Goal: Transaction & Acquisition: Purchase product/service

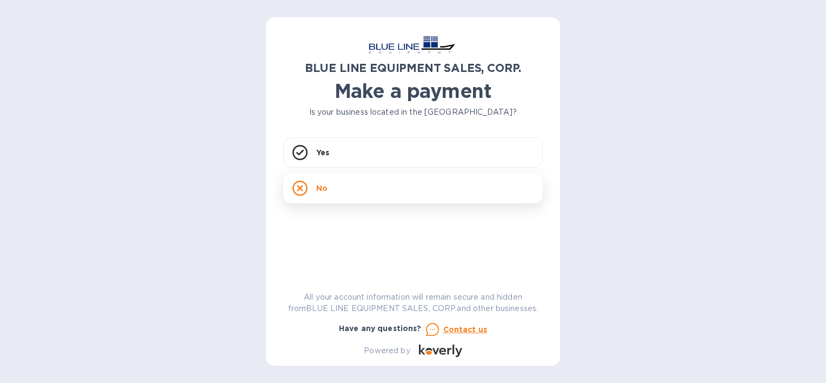
click at [300, 188] on icon at bounding box center [299, 187] width 15 height 15
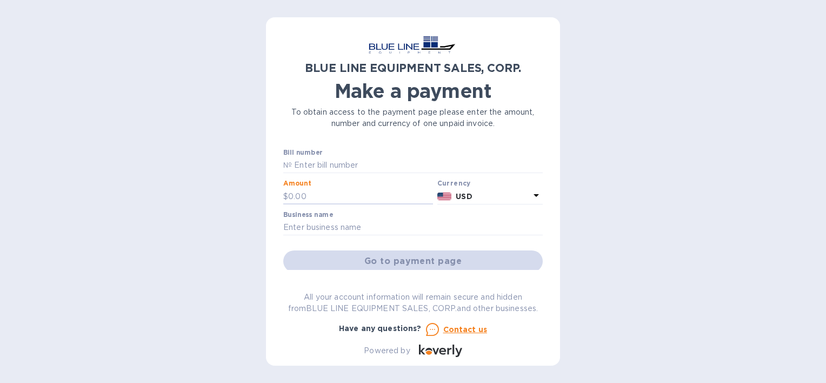
drag, startPoint x: 316, startPoint y: 195, endPoint x: 220, endPoint y: 192, distance: 95.7
click at [220, 192] on div "BLUE LINE EQUIPMENT SALES, CORP. Make a payment To obtain access to the payment…" at bounding box center [413, 191] width 826 height 383
drag, startPoint x: 327, startPoint y: 198, endPoint x: 257, endPoint y: 192, distance: 69.9
click at [257, 192] on div "BLUE LINE EQUIPMENT SALES, CORP. Make a payment To obtain access to the payment…" at bounding box center [413, 191] width 826 height 383
type input "2,500.00"
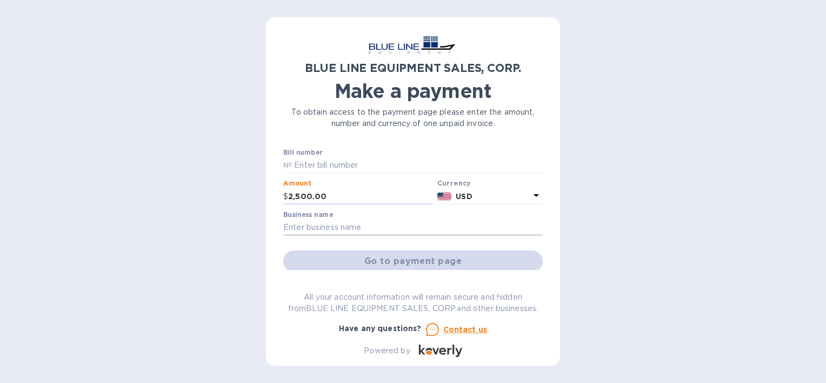
click at [353, 229] on input "text" at bounding box center [412, 227] width 259 height 16
type input "CARIBBEAN TRADING AND CARGO MANAGEMENT INC"
drag, startPoint x: 538, startPoint y: 208, endPoint x: 543, endPoint y: 238, distance: 31.2
click at [543, 238] on div "BLUE LINE EQUIPMENT SALES, CORP. Make a payment To obtain access to the payment…" at bounding box center [413, 191] width 294 height 348
click at [541, 238] on div "Bill number № Amount $ 2,500.00 Currency USD Business name CARIBBEAN TRADING AN…" at bounding box center [412, 209] width 259 height 121
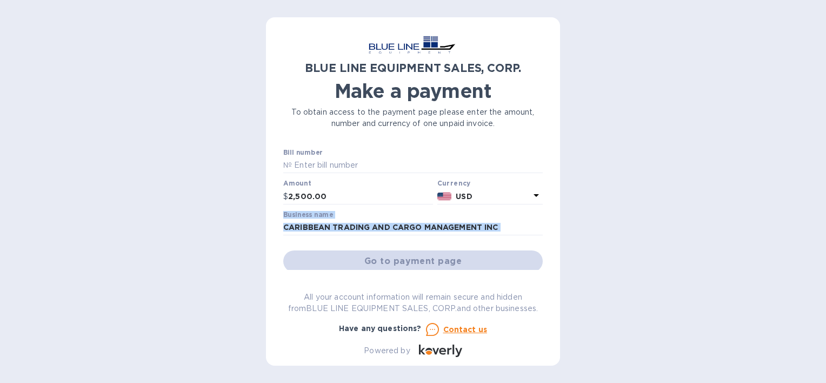
click at [530, 192] on icon at bounding box center [536, 195] width 13 height 13
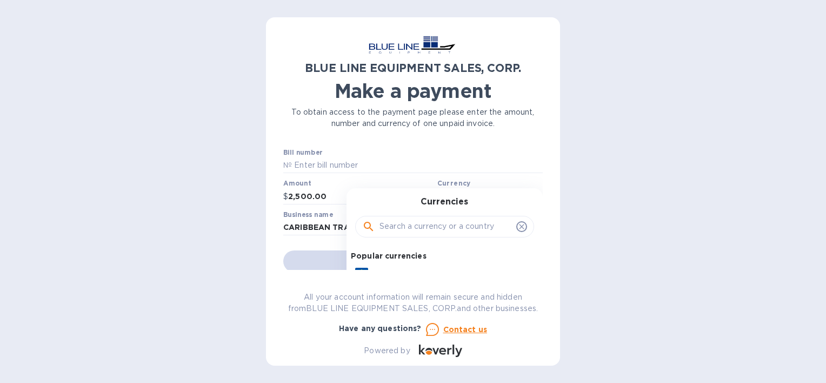
click at [530, 192] on div "Currencies Popular currencies EUR Euro GBP British Pound USD United States Doll…" at bounding box center [444, 278] width 196 height 180
click at [527, 192] on div "Currencies Popular currencies EUR Euro GBP British Pound USD United States Doll…" at bounding box center [444, 278] width 196 height 180
click at [445, 226] on input "text" at bounding box center [445, 226] width 132 height 16
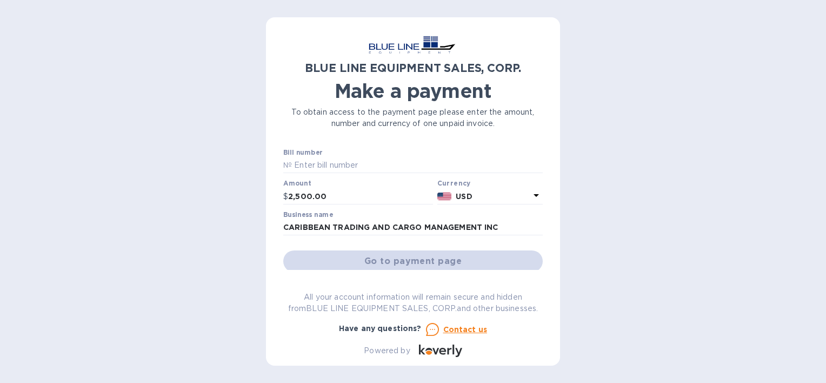
click at [364, 134] on div "BLUE LINE EQUIPMENT SALES, CORP. Make a payment To obtain access to the payment…" at bounding box center [412, 196] width 259 height 322
click at [352, 158] on input "text" at bounding box center [417, 165] width 251 height 16
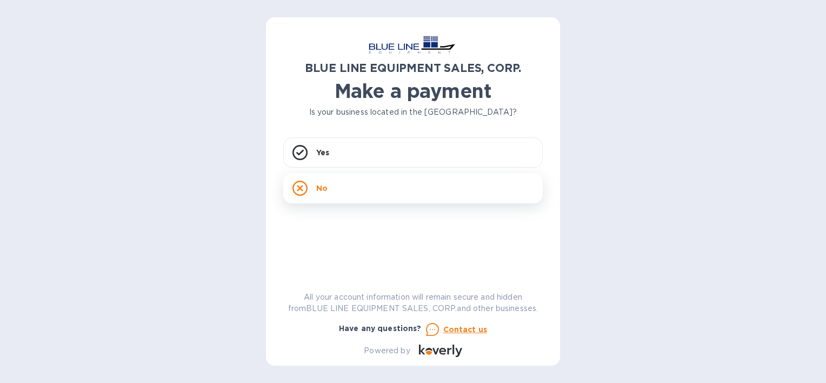
click at [320, 186] on p "No" at bounding box center [321, 188] width 11 height 11
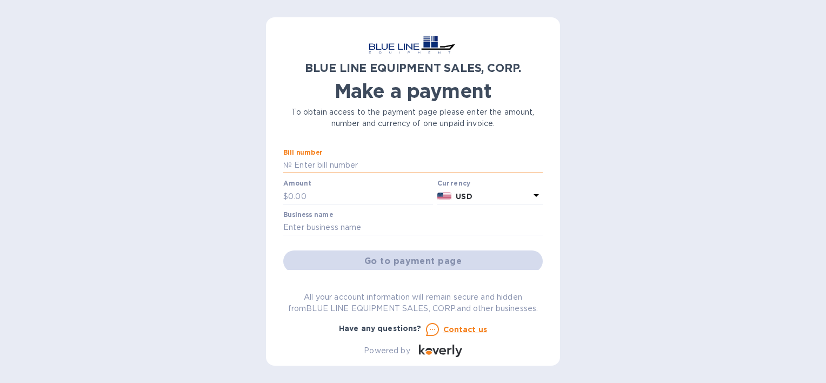
click at [339, 160] on input "text" at bounding box center [417, 165] width 251 height 16
paste input "I43251033165"
type input "I43251033165"
click at [308, 195] on input "text" at bounding box center [360, 196] width 145 height 16
type input "2,500.00"
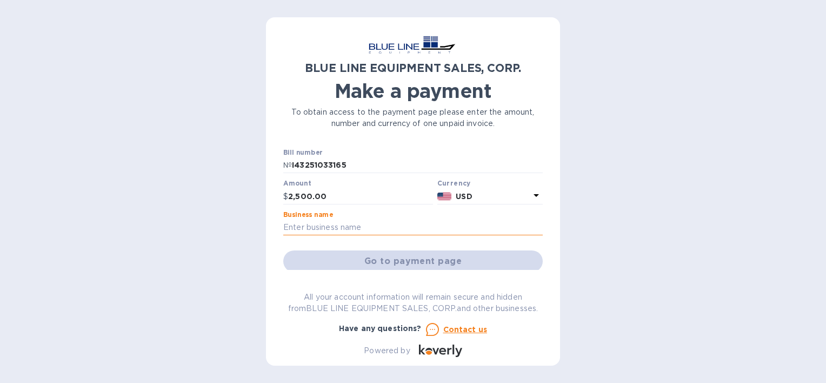
click at [356, 229] on input "text" at bounding box center [412, 227] width 259 height 16
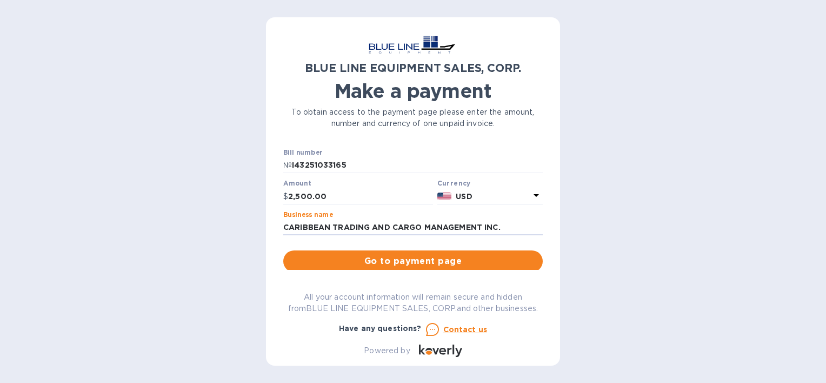
type input "CARIBBEAN TRADING AND CARGO MANAGEMENT INC."
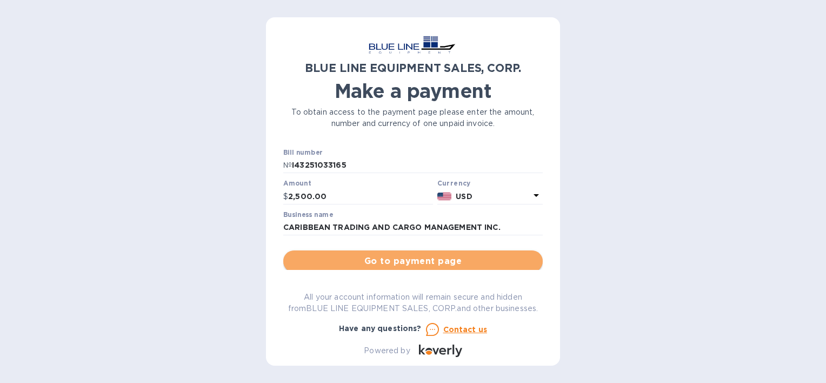
click at [437, 257] on span "Go to payment page" at bounding box center [413, 261] width 242 height 13
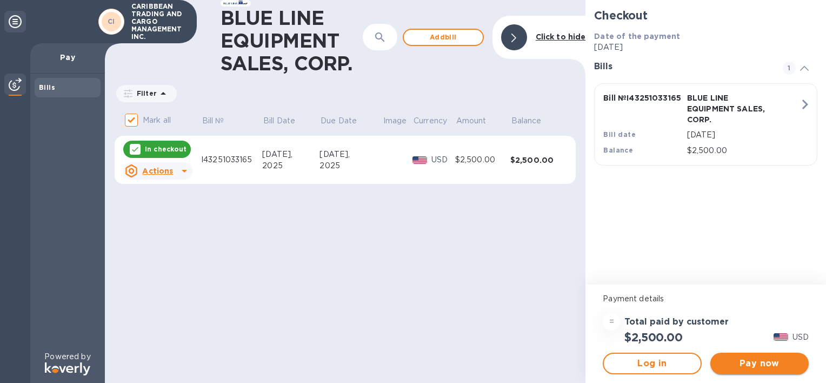
click at [746, 363] on span "Pay now" at bounding box center [759, 363] width 81 height 13
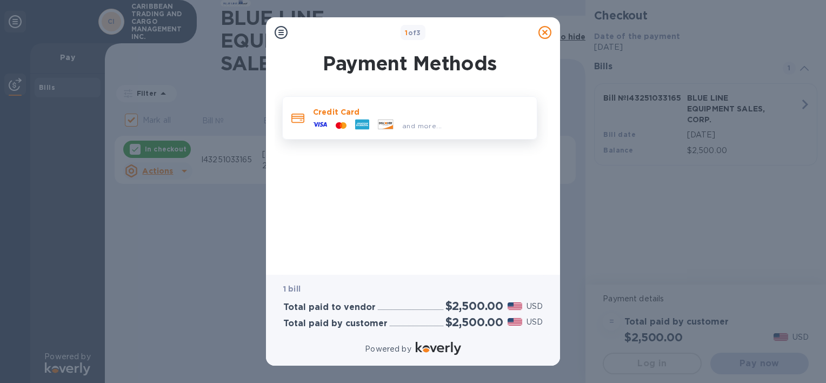
click at [417, 123] on span "and more..." at bounding box center [421, 126] width 39 height 8
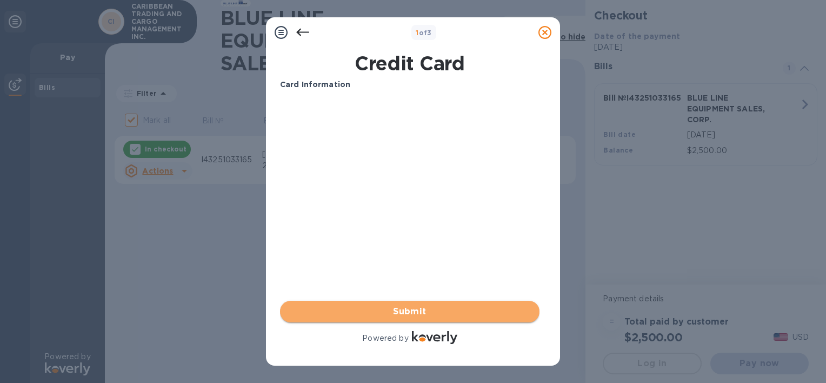
click at [412, 311] on span "Submit" at bounding box center [410, 311] width 242 height 13
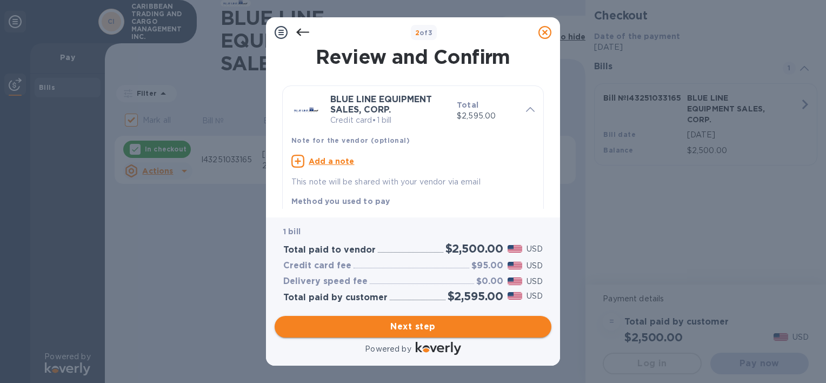
click at [417, 324] on span "Next step" at bounding box center [412, 326] width 259 height 13
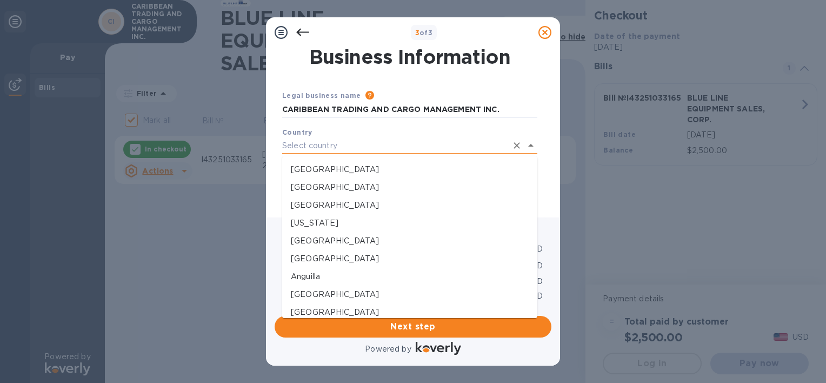
click at [396, 142] on input "text" at bounding box center [394, 146] width 225 height 16
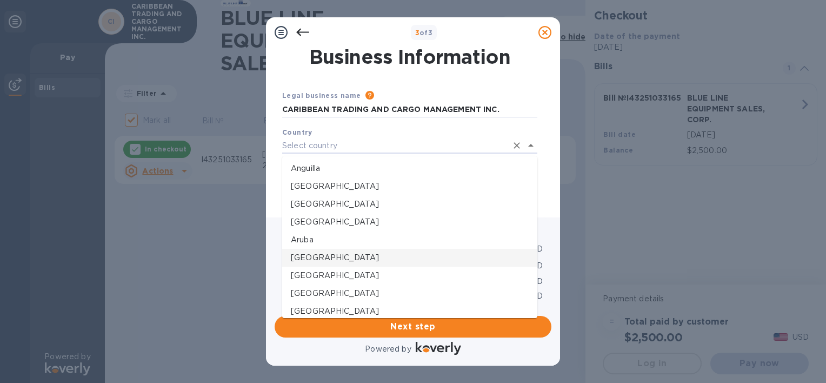
scroll to position [162, 0]
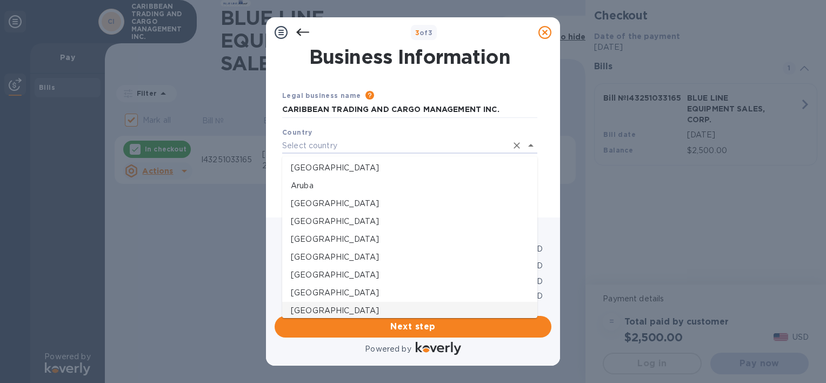
click at [330, 310] on p "[GEOGRAPHIC_DATA]" at bounding box center [410, 310] width 238 height 11
type input "[GEOGRAPHIC_DATA]"
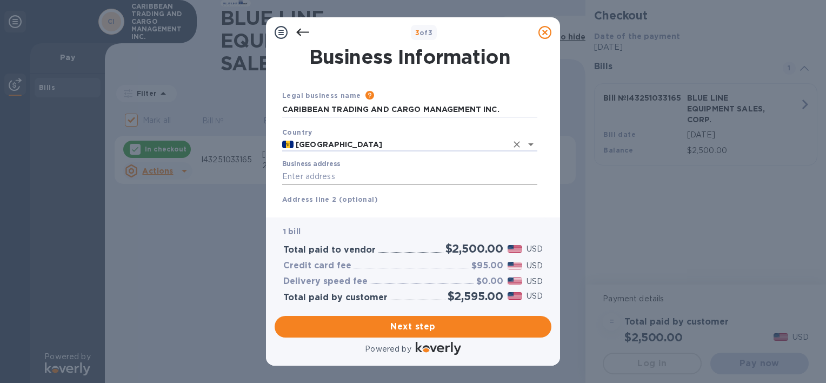
click at [334, 177] on input "Business address" at bounding box center [409, 177] width 255 height 16
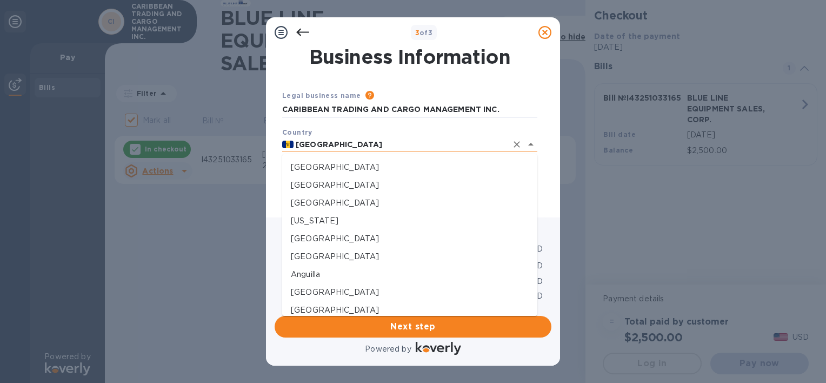
click at [413, 146] on input "[GEOGRAPHIC_DATA]" at bounding box center [399, 145] width 213 height 14
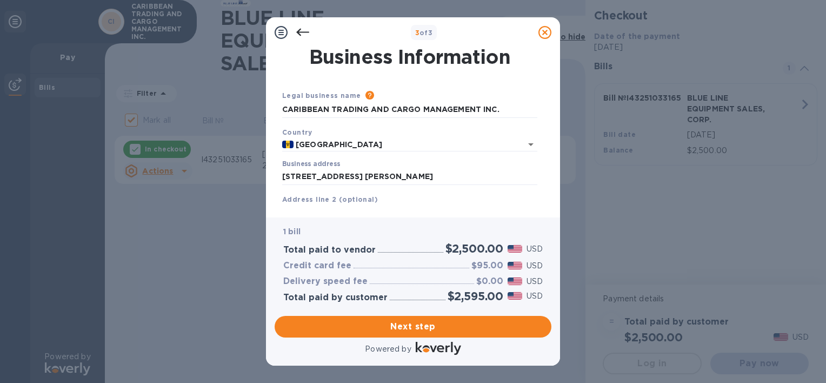
click at [281, 192] on div "Address line 2 (optional)" at bounding box center [410, 207] width 264 height 36
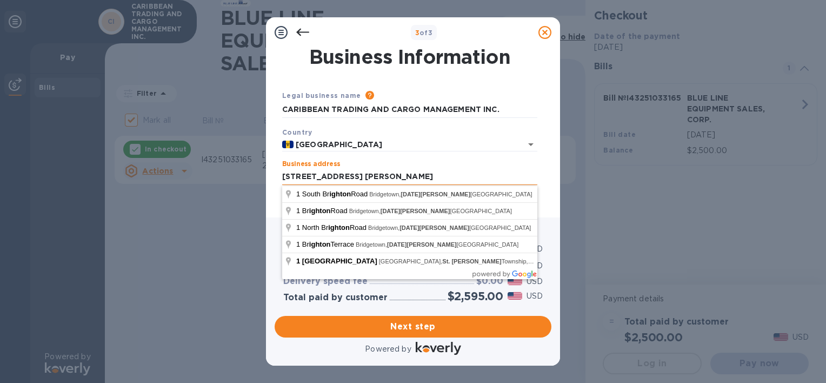
click at [446, 177] on input "[STREET_ADDRESS] [PERSON_NAME]" at bounding box center [409, 177] width 255 height 16
drag, startPoint x: 452, startPoint y: 177, endPoint x: 391, endPoint y: 177, distance: 61.1
click at [391, 177] on input "[STREET_ADDRESS] [PERSON_NAME]" at bounding box center [409, 177] width 255 height 16
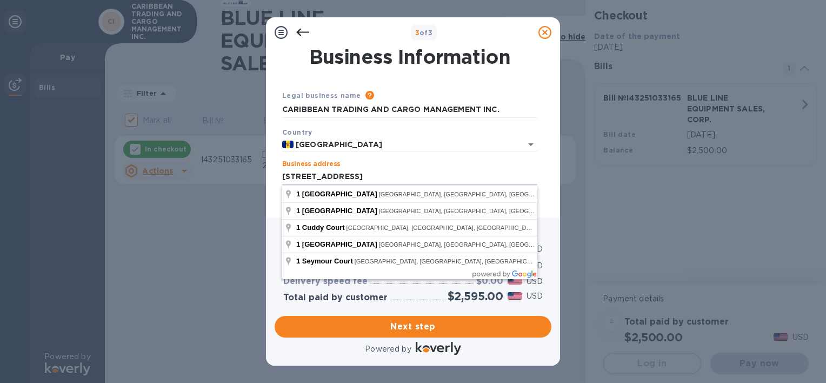
type input "[STREET_ADDRESS]"
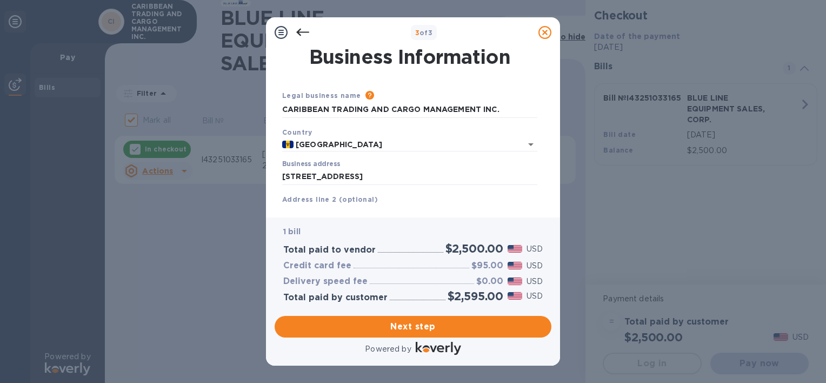
click at [403, 160] on div "Business address [STREET_ADDRESS]" at bounding box center [409, 172] width 255 height 25
click at [329, 199] on b "Address line 2 (optional)" at bounding box center [330, 199] width 96 height 8
click at [310, 200] on b "Address line 2 (optional)" at bounding box center [330, 199] width 96 height 8
click at [296, 198] on b "Address line 2 (optional)" at bounding box center [330, 199] width 96 height 8
click at [296, 196] on b "Address line 2 (optional)" at bounding box center [330, 199] width 96 height 8
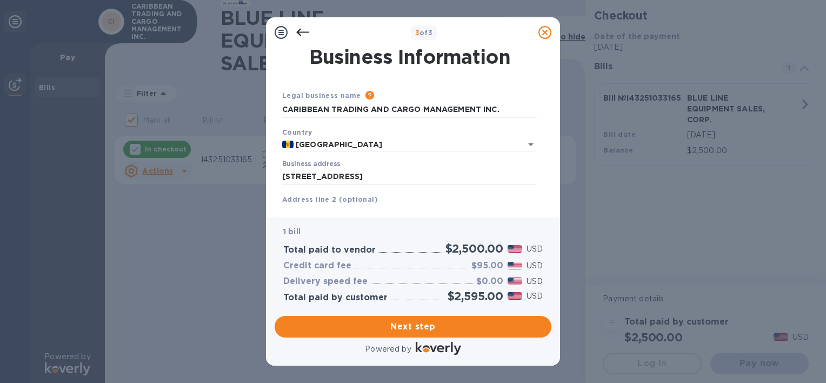
click at [381, 198] on div "Address line 2 (optional)" at bounding box center [410, 207] width 264 height 36
click at [411, 209] on input "text" at bounding box center [409, 213] width 255 height 16
click at [441, 198] on div "Address line 2 (optional)" at bounding box center [410, 207] width 264 height 36
click at [404, 197] on div "Address line 2 (optional)" at bounding box center [410, 207] width 264 height 36
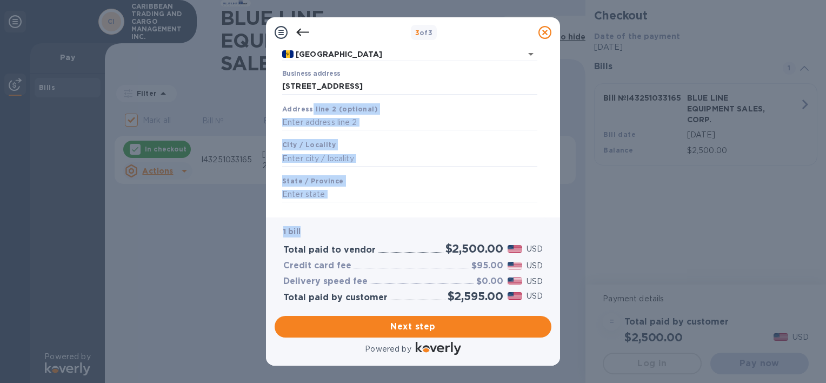
scroll to position [147, 0]
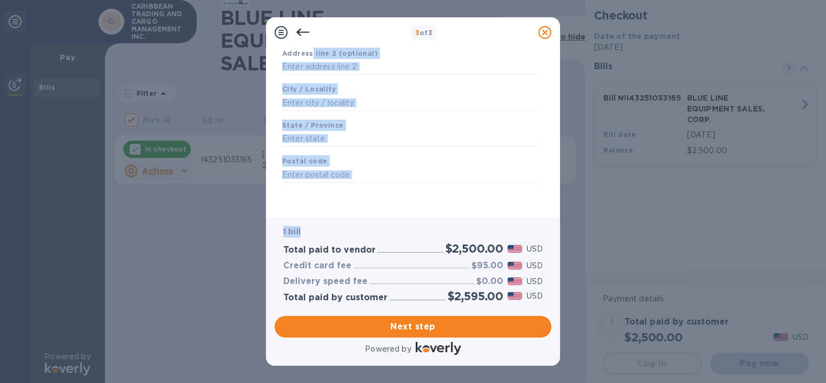
drag, startPoint x: 311, startPoint y: 210, endPoint x: 311, endPoint y: 217, distance: 7.0
click at [311, 217] on div "3 of 3 Business Information Legal business name Please provide the legal name t…" at bounding box center [413, 191] width 294 height 348
drag, startPoint x: 311, startPoint y: 217, endPoint x: 446, endPoint y: 185, distance: 138.8
click at [446, 185] on div "Postal code" at bounding box center [410, 169] width 264 height 36
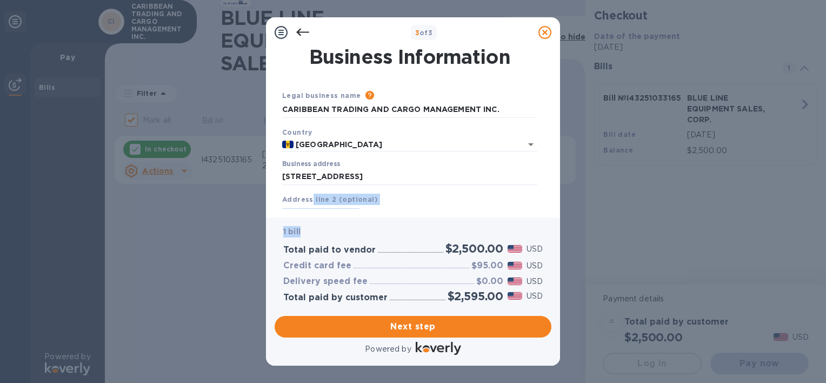
scroll to position [108, 0]
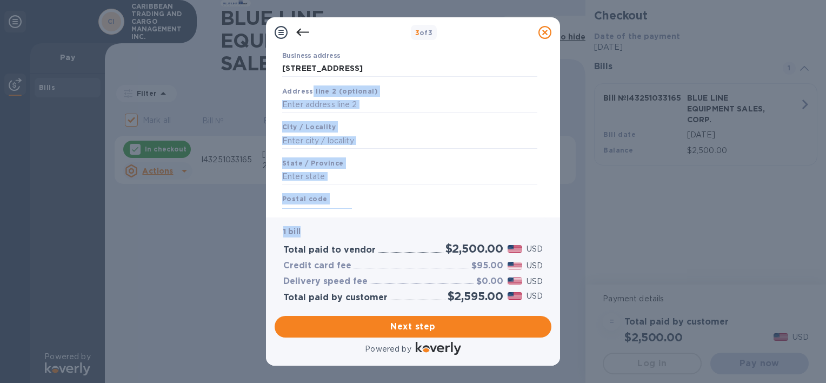
click at [311, 93] on b "Address line 2 (optional)" at bounding box center [330, 91] width 96 height 8
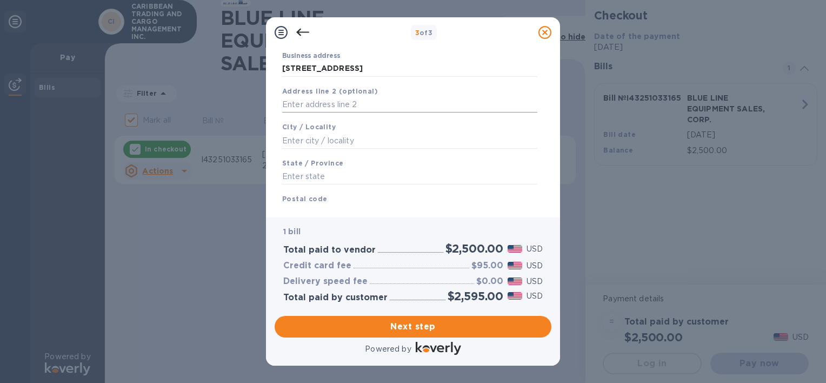
click at [305, 103] on input "text" at bounding box center [409, 105] width 255 height 16
type input "S"
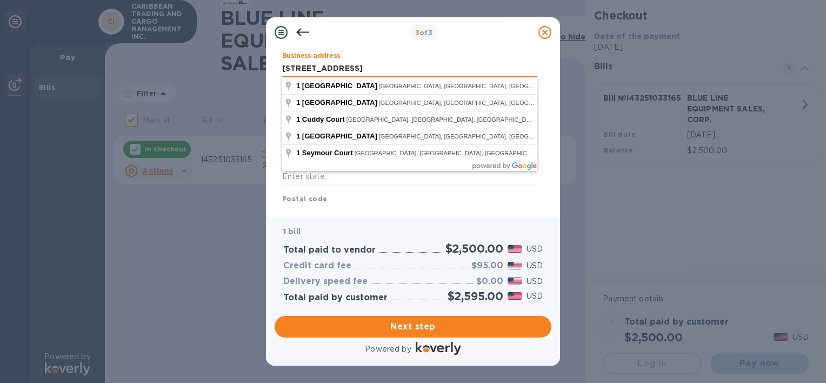
drag, startPoint x: 386, startPoint y: 68, endPoint x: 346, endPoint y: 67, distance: 40.0
click at [346, 67] on input "[STREET_ADDRESS]" at bounding box center [409, 69] width 255 height 16
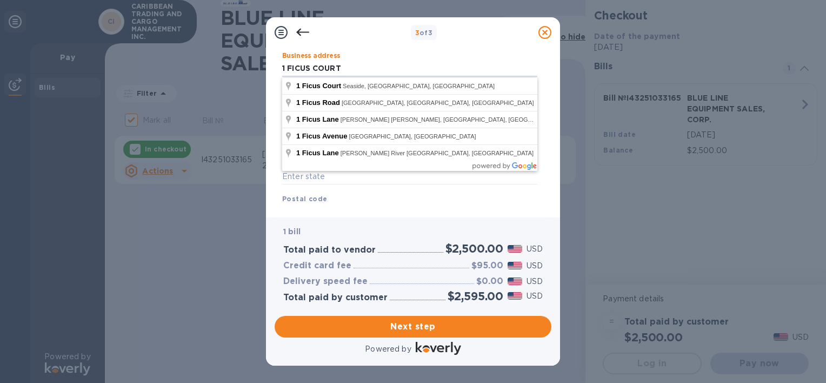
type input "1 FICUS COURT"
click at [379, 203] on div "Postal code" at bounding box center [410, 207] width 264 height 36
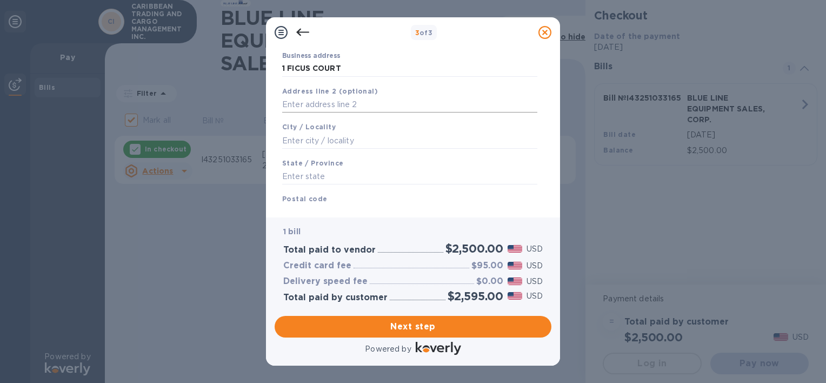
click at [304, 108] on input "text" at bounding box center [409, 105] width 255 height 16
type input "[GEOGRAPHIC_DATA]"
click at [322, 150] on div "City / Locality" at bounding box center [410, 135] width 264 height 36
click at [320, 146] on input "text" at bounding box center [409, 140] width 255 height 16
type input "ST. [PERSON_NAME]"
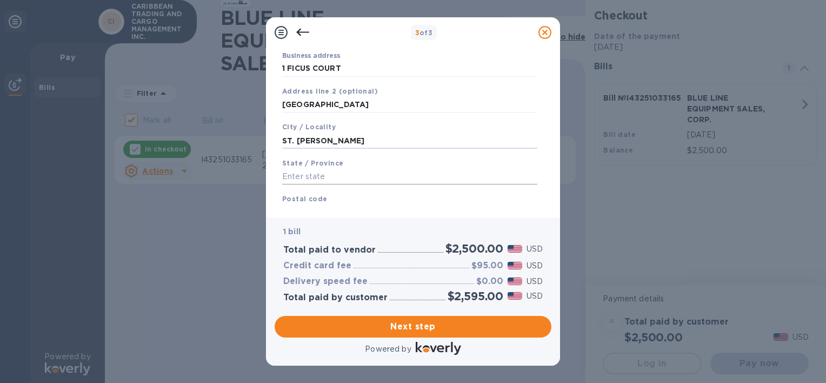
click at [331, 178] on input "text" at bounding box center [409, 177] width 255 height 16
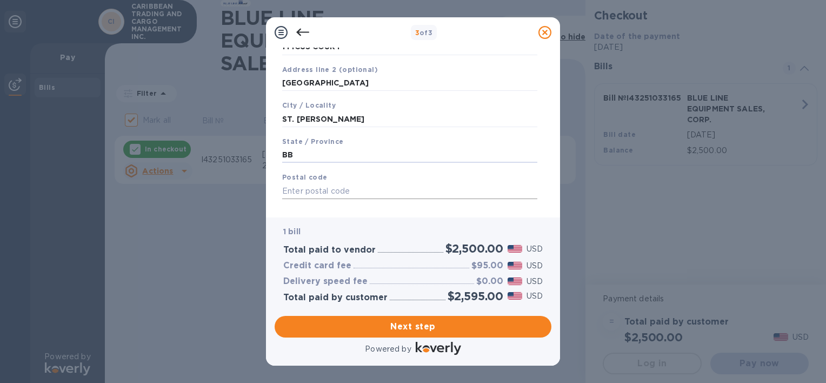
scroll to position [147, 0]
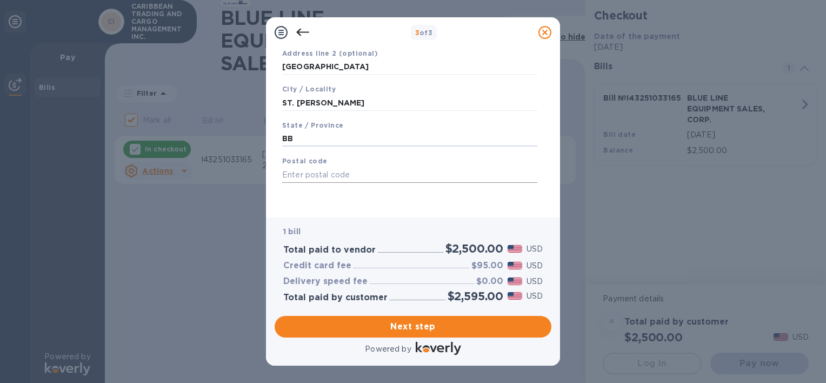
type input "BB"
click at [389, 168] on input "text" at bounding box center [409, 174] width 255 height 16
type input "00000"
click at [411, 327] on span "Next step" at bounding box center [412, 326] width 259 height 13
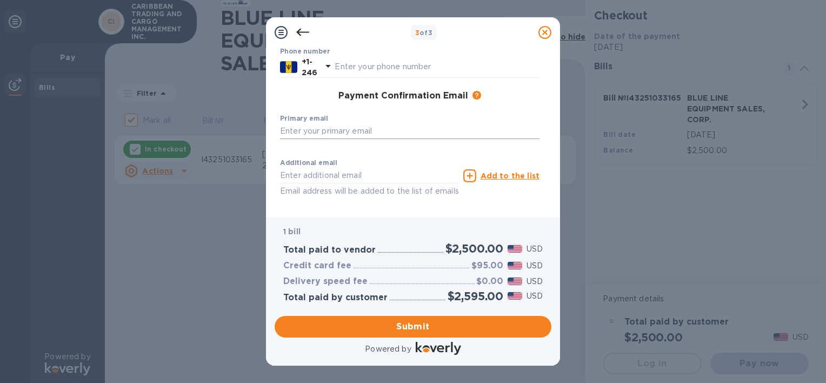
click at [293, 133] on input "text" at bounding box center [409, 131] width 259 height 16
type input "[EMAIL_ADDRESS][DOMAIN_NAME]"
type input "[PERSON_NAME]"
type input "2468232826"
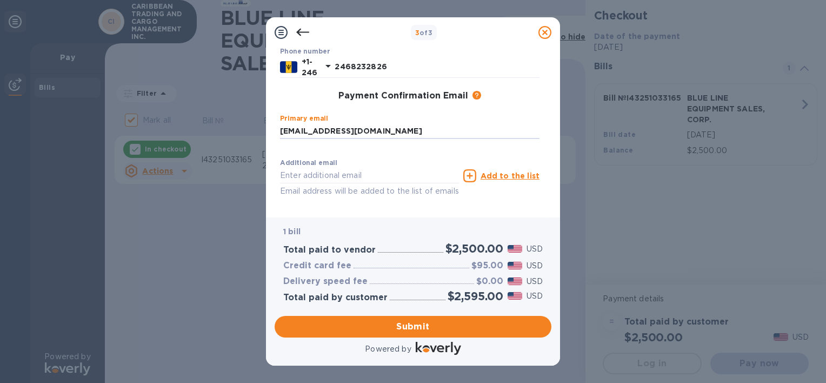
type input "[EMAIL_ADDRESS][DOMAIN_NAME]"
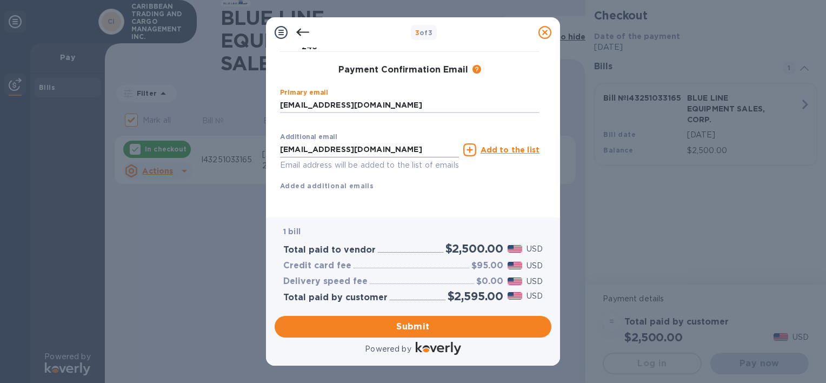
scroll to position [199, 0]
drag, startPoint x: 399, startPoint y: 138, endPoint x: 262, endPoint y: 137, distance: 137.8
click at [262, 137] on div "3 of 3 Payment Contact Information First name [PERSON_NAME] ​ Last name [PERSON…" at bounding box center [413, 191] width 826 height 383
click at [436, 190] on div "First name [PERSON_NAME] ​ Last name [PERSON_NAME] ​ Phone number [PHONE_NUMBER…" at bounding box center [409, 68] width 259 height 279
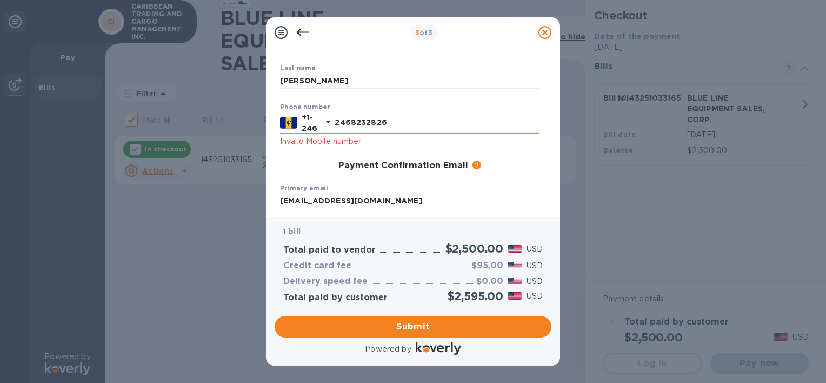
click at [326, 121] on icon at bounding box center [328, 121] width 13 height 13
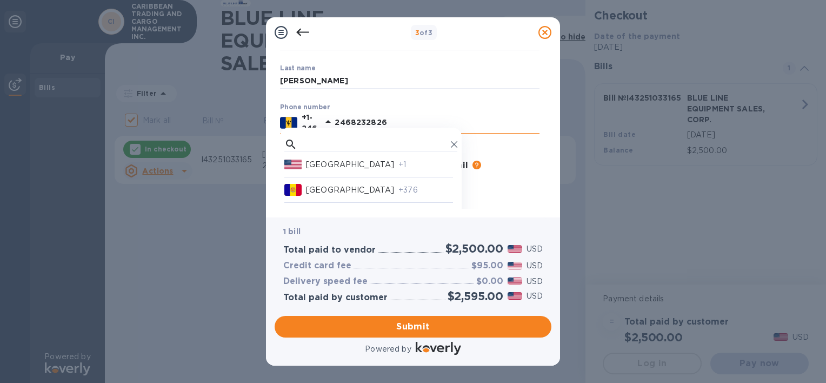
click at [343, 122] on input "2468232826" at bounding box center [436, 123] width 205 height 16
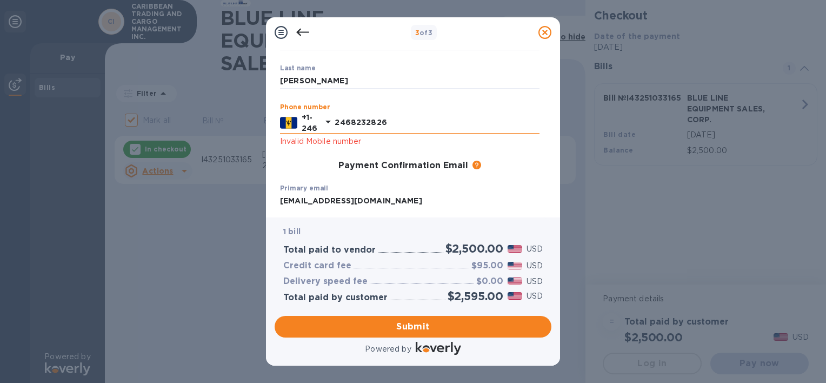
drag, startPoint x: 349, startPoint y: 125, endPoint x: 334, endPoint y: 125, distance: 14.0
click at [334, 125] on input "2468232826" at bounding box center [436, 123] width 205 height 16
click at [405, 123] on input "8232826" at bounding box center [436, 123] width 205 height 16
click at [406, 123] on input "8232826" at bounding box center [436, 123] width 205 height 16
click at [318, 155] on div "First name [PERSON_NAME] ​ Last name [PERSON_NAME] ​ Phone number [PHONE_NUMBER…" at bounding box center [410, 156] width 268 height 271
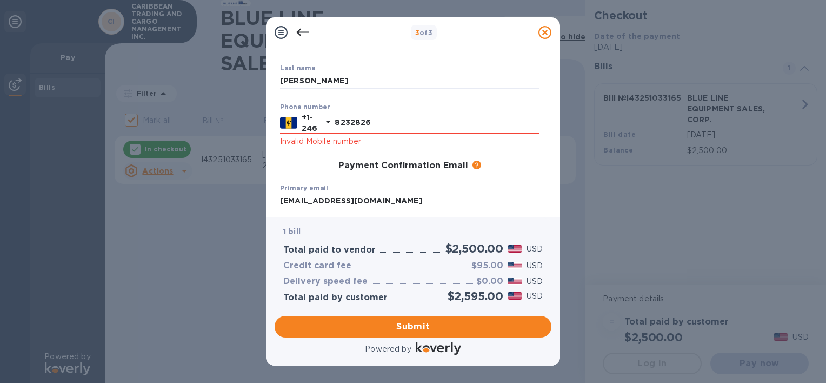
click at [338, 154] on div "First name [PERSON_NAME] ​ Last name [PERSON_NAME] ​ Phone number [PHONE_NUMBER…" at bounding box center [410, 156] width 268 height 271
click at [421, 120] on input "8232826" at bounding box center [436, 123] width 205 height 16
click at [303, 164] on div "Payment Confirmation Email The added email addresses will be used to send the p…" at bounding box center [409, 165] width 259 height 11
click at [325, 121] on icon at bounding box center [328, 121] width 13 height 13
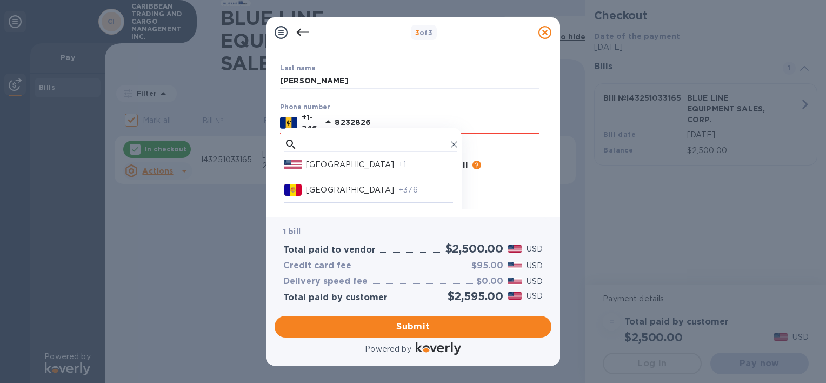
click at [412, 110] on div "Phone number [PHONE_NUMBER] Invalid Mobile number" at bounding box center [409, 125] width 259 height 44
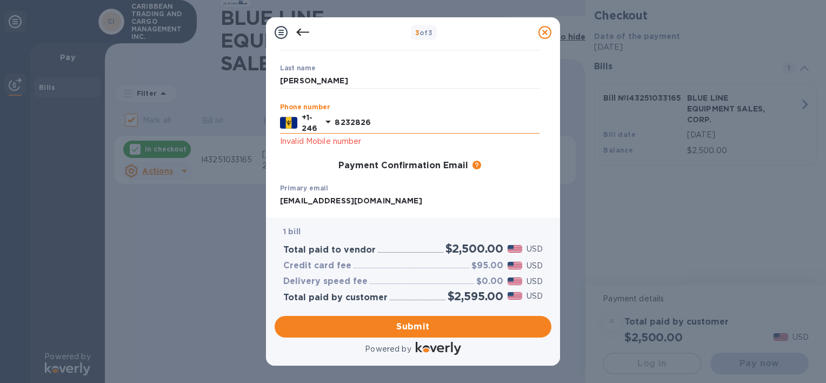
click at [350, 122] on input "8232826" at bounding box center [436, 123] width 205 height 16
type input "8232826"
click at [424, 117] on input "8232826" at bounding box center [436, 123] width 205 height 16
click at [303, 164] on div "Payment Confirmation Email The added email addresses will be used to send the p…" at bounding box center [409, 165] width 259 height 11
click at [350, 124] on input "8232826" at bounding box center [436, 123] width 205 height 16
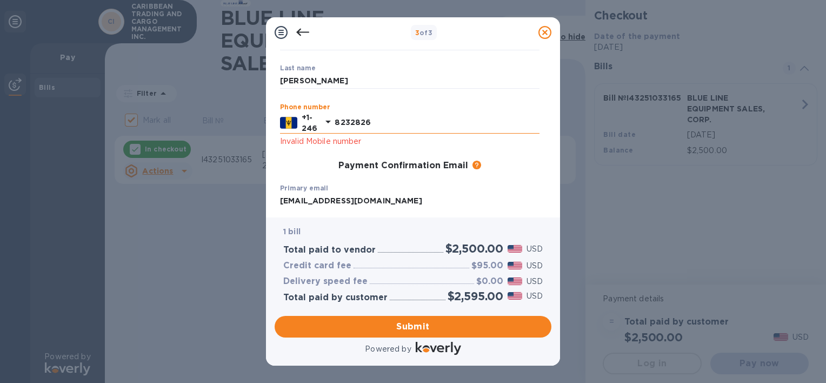
click at [347, 123] on input "8232826" at bounding box center [436, 123] width 205 height 16
click at [345, 120] on input "8232826" at bounding box center [436, 123] width 205 height 16
click at [348, 121] on input "8232826" at bounding box center [436, 123] width 205 height 16
click at [311, 172] on div "Payment Confirmation Email The added email addresses will be used to send the p…" at bounding box center [410, 165] width 268 height 19
click at [316, 160] on div "Payment Confirmation Email The added email addresses will be used to send the p…" at bounding box center [409, 165] width 259 height 11
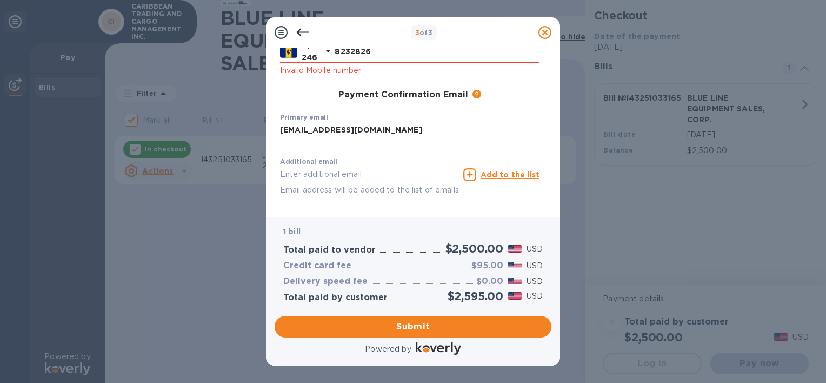
scroll to position [200, 0]
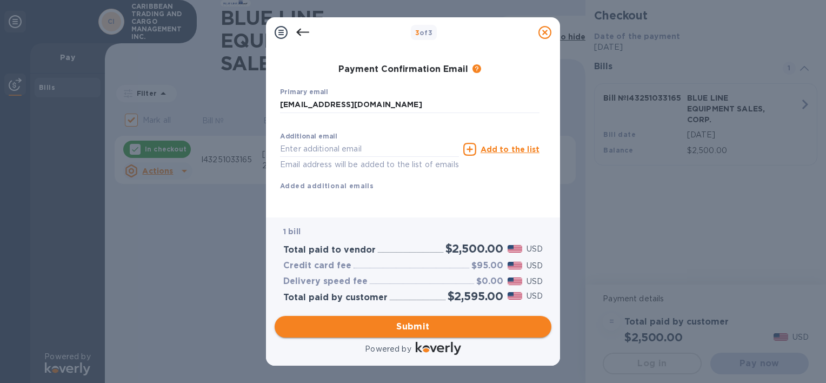
click at [421, 324] on span "Submit" at bounding box center [412, 326] width 259 height 13
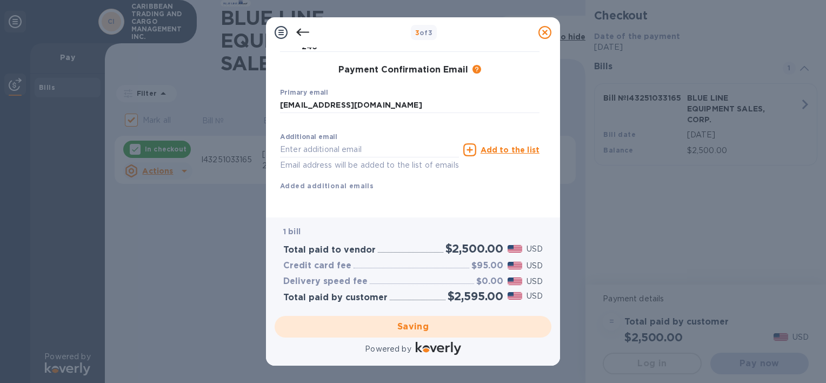
scroll to position [186, 0]
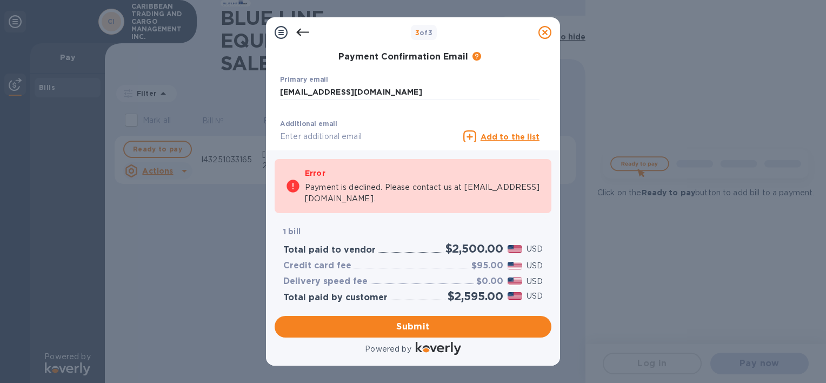
click at [384, 215] on div "1 bill Total paid to vendor $2,500.00 USD Credit card fee $95.00 USD Delivery s…" at bounding box center [412, 264] width 281 height 98
click at [303, 28] on icon at bounding box center [302, 32] width 13 height 13
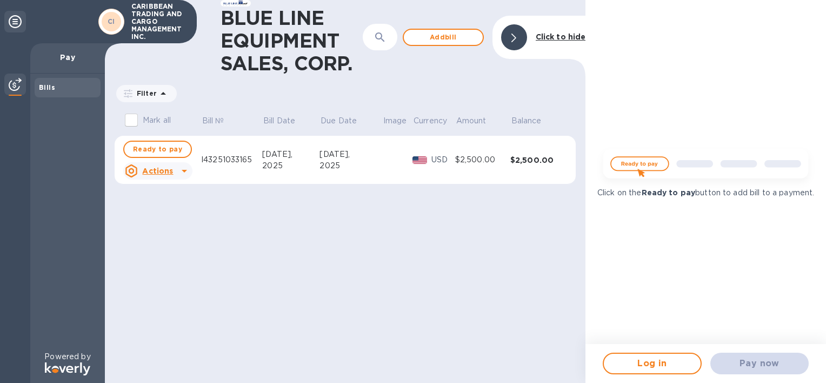
click at [158, 173] on u "Actions" at bounding box center [157, 170] width 31 height 9
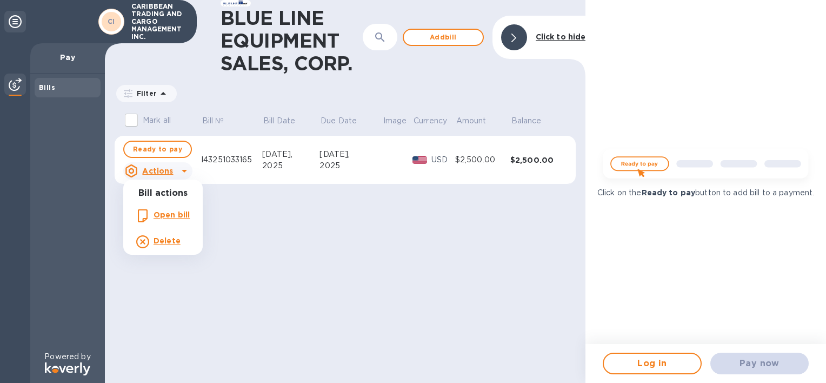
click at [400, 291] on div at bounding box center [413, 191] width 826 height 383
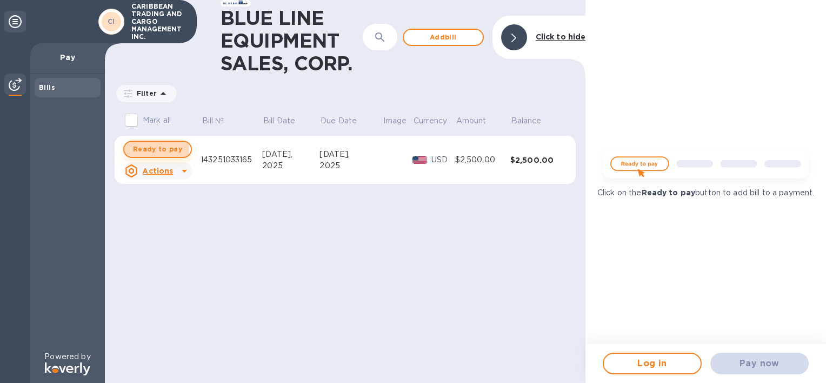
click at [138, 147] on span "Ready to pay" at bounding box center [157, 149] width 49 height 13
checkbox input "true"
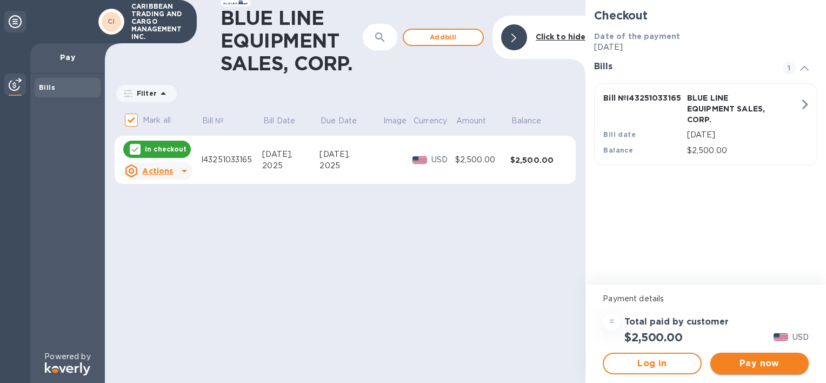
click at [739, 356] on button "Pay now" at bounding box center [759, 363] width 98 height 22
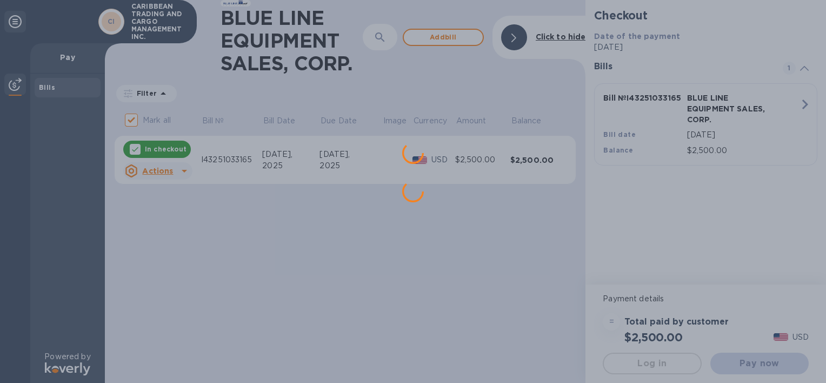
scroll to position [0, 0]
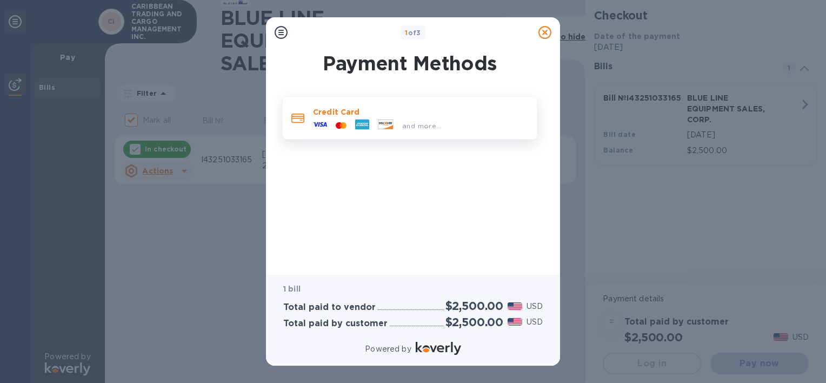
click at [428, 125] on span "and more..." at bounding box center [421, 126] width 39 height 8
